Goal: Information Seeking & Learning: Learn about a topic

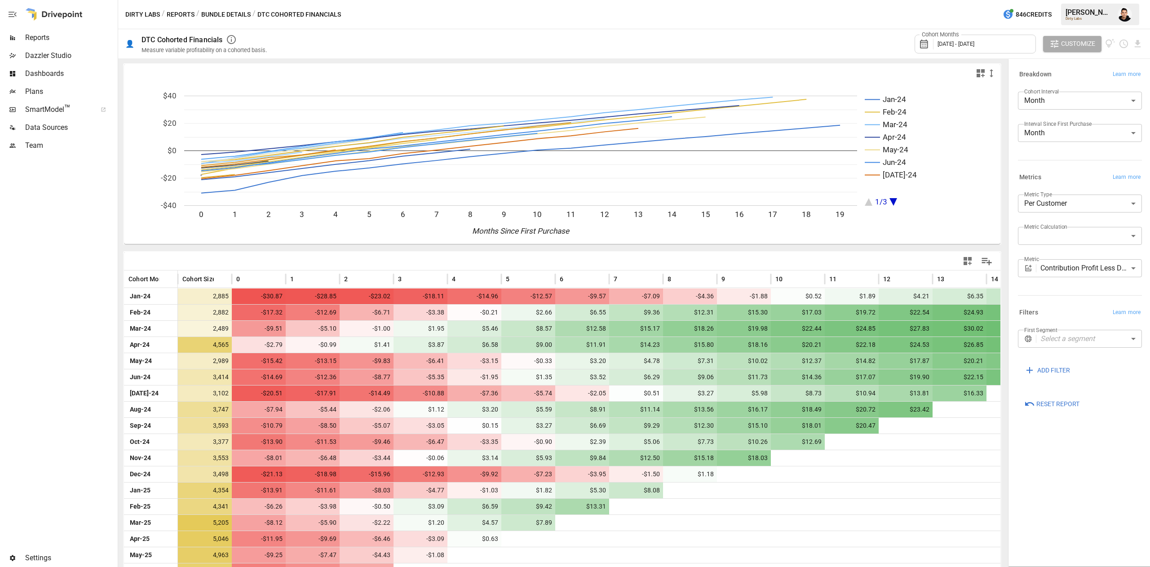
click at [1067, 0] on body "Reports Dazzler Studio Dashboards Plans SmartModel ™ Data Sources Team Settings…" at bounding box center [575, 0] width 1150 height 0
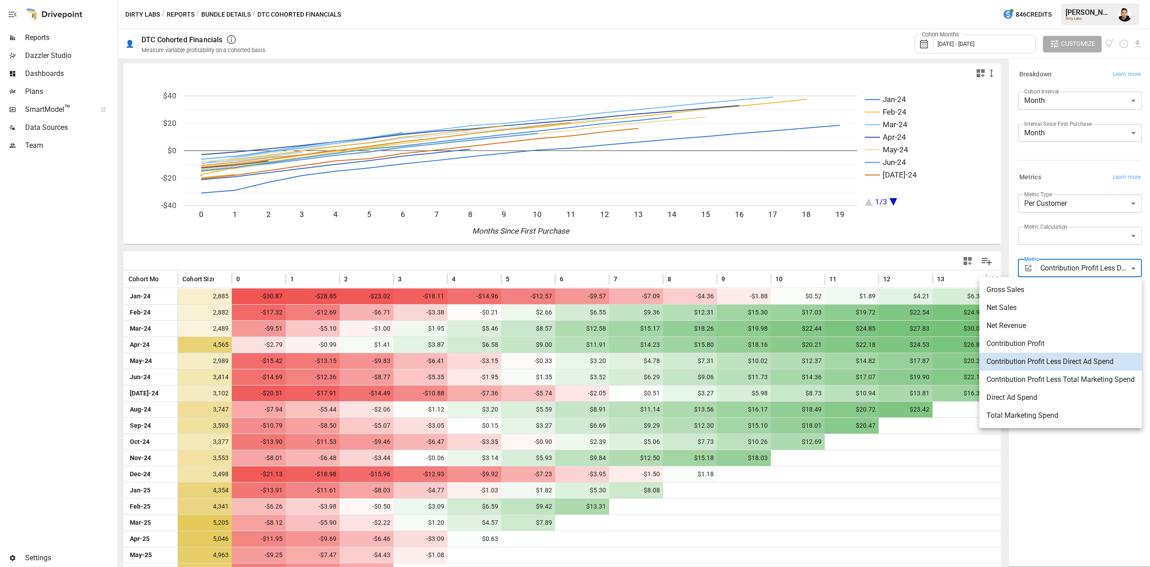
click at [1021, 307] on span "Net Sales" at bounding box center [1060, 307] width 148 height 11
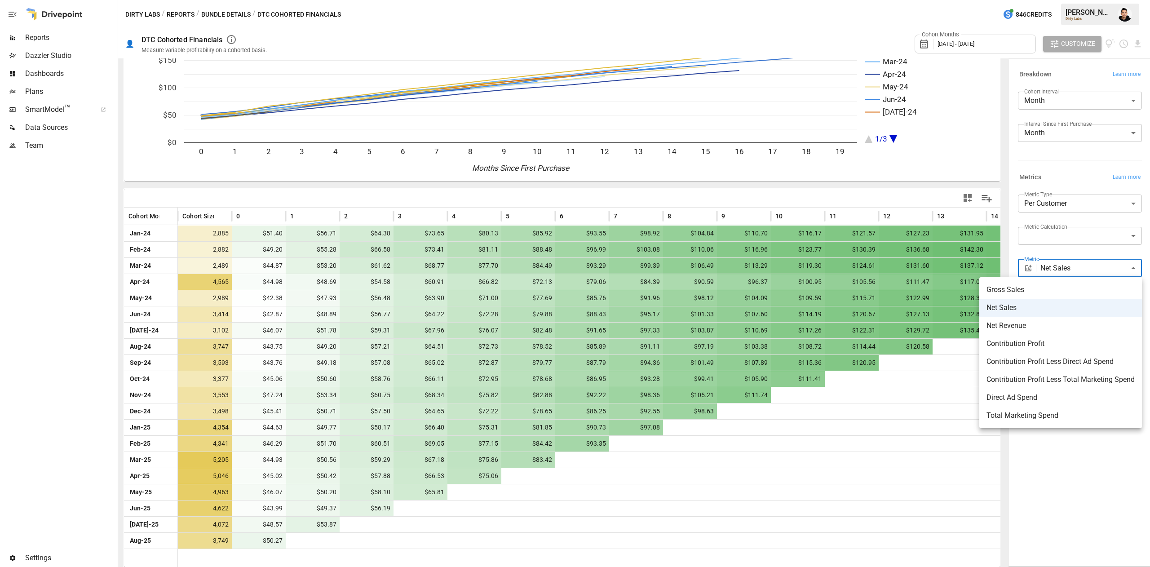
click at [1088, 0] on body "Reports Dazzler Studio Dashboards Plans SmartModel ™ Data Sources Team Settings…" at bounding box center [575, 0] width 1150 height 0
click at [1046, 357] on span "Contribution Profit Less Direct Ad Spend" at bounding box center [1060, 361] width 148 height 11
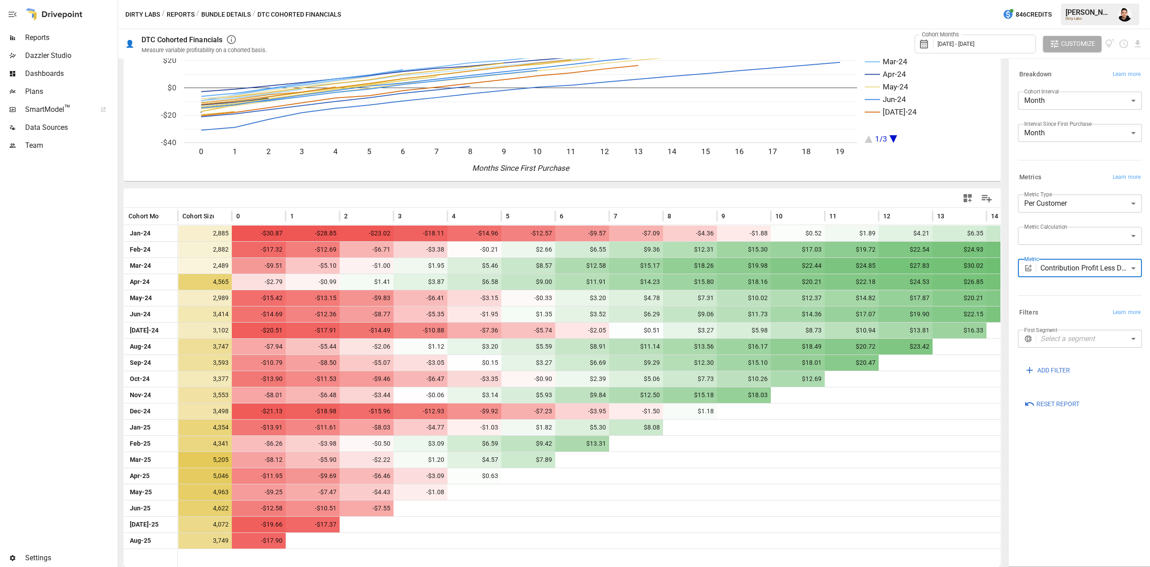
click at [1075, 0] on body "Reports Dazzler Studio Dashboards Plans SmartModel ™ Data Sources Team Settings…" at bounding box center [575, 0] width 1150 height 0
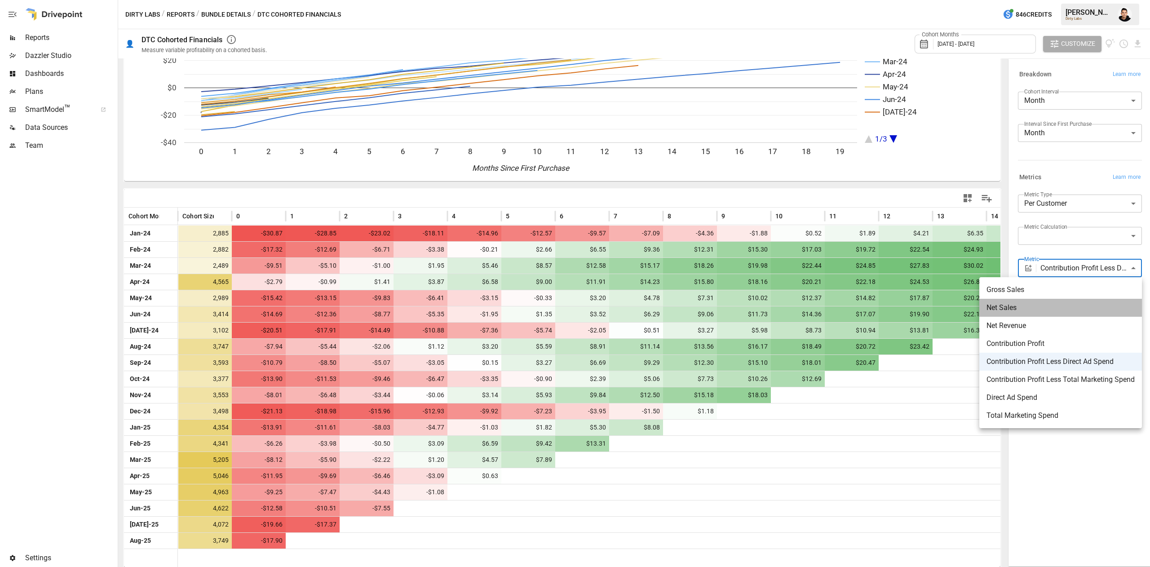
click at [1040, 307] on span "Net Sales" at bounding box center [1060, 307] width 148 height 11
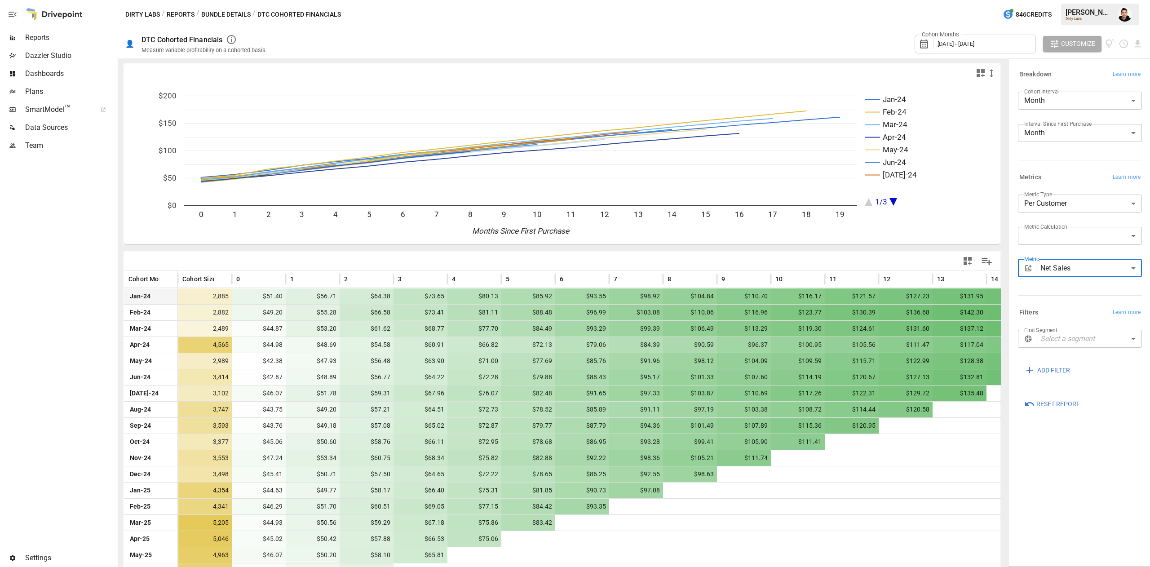
scroll to position [63, 0]
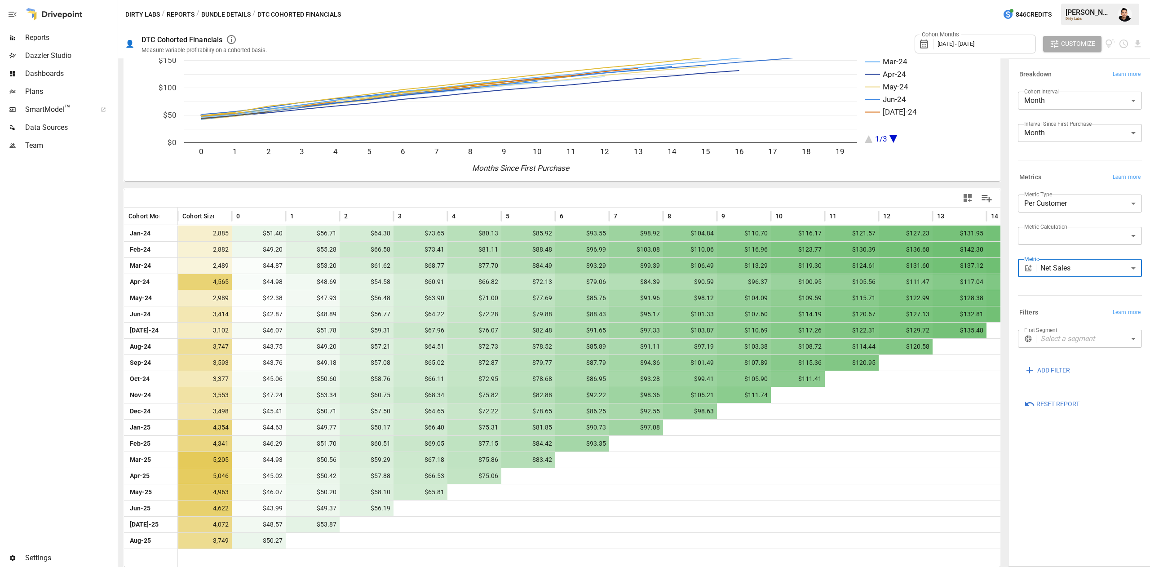
click at [1106, 0] on body "Reports Dazzler Studio Dashboards Plans SmartModel ™ Data Sources Team Settings…" at bounding box center [575, 0] width 1150 height 0
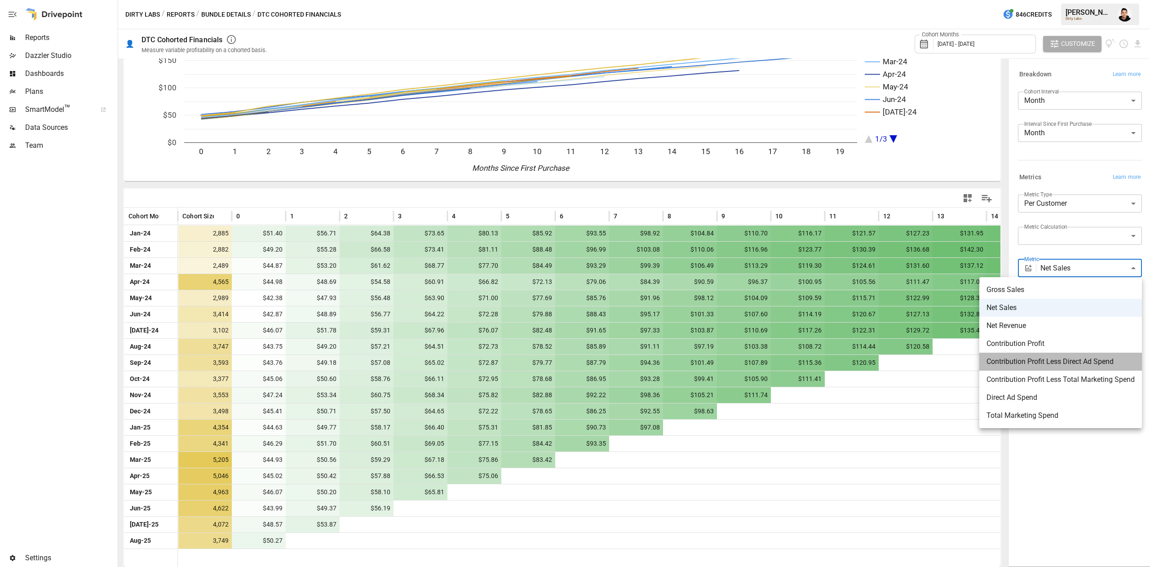
click at [1042, 358] on span "Contribution Profit Less Direct Ad Spend" at bounding box center [1060, 361] width 148 height 11
type input "**********"
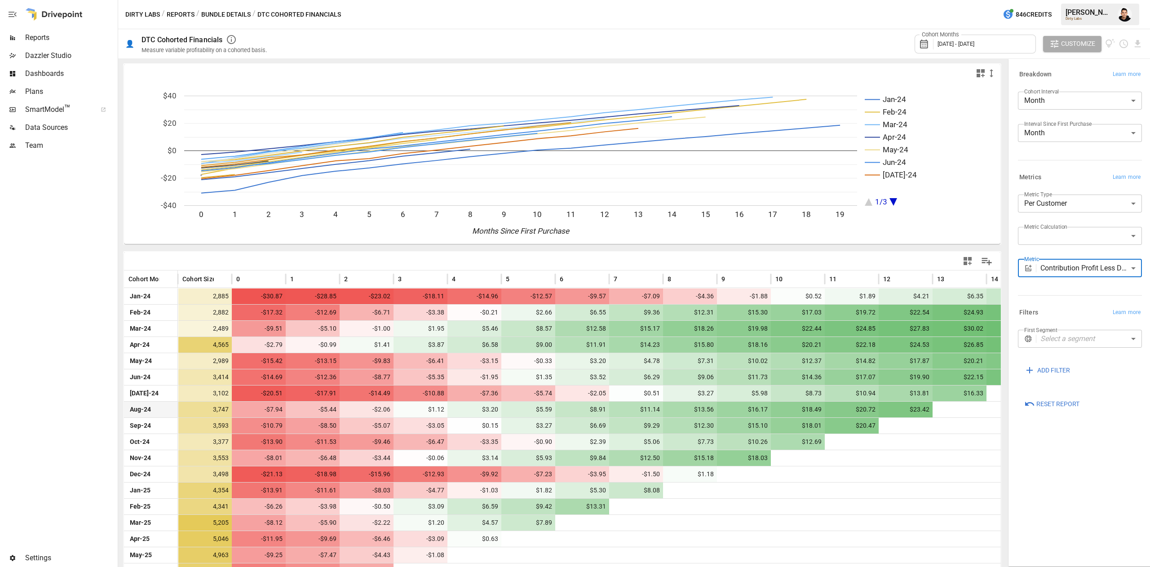
scroll to position [63, 0]
